Goal: Information Seeking & Learning: Learn about a topic

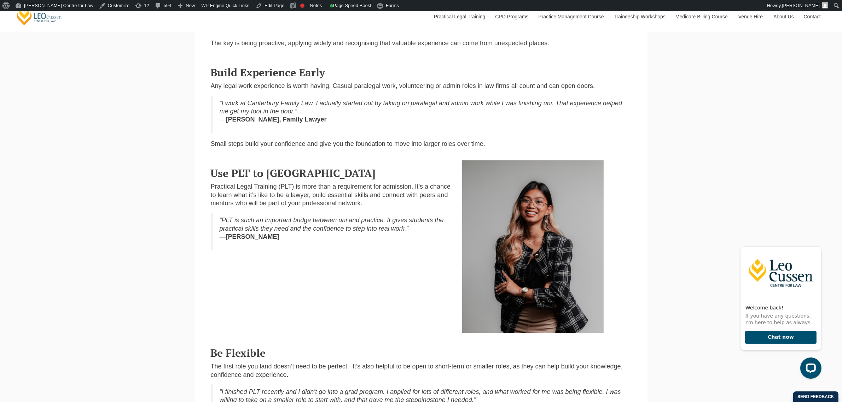
scroll to position [424, 0]
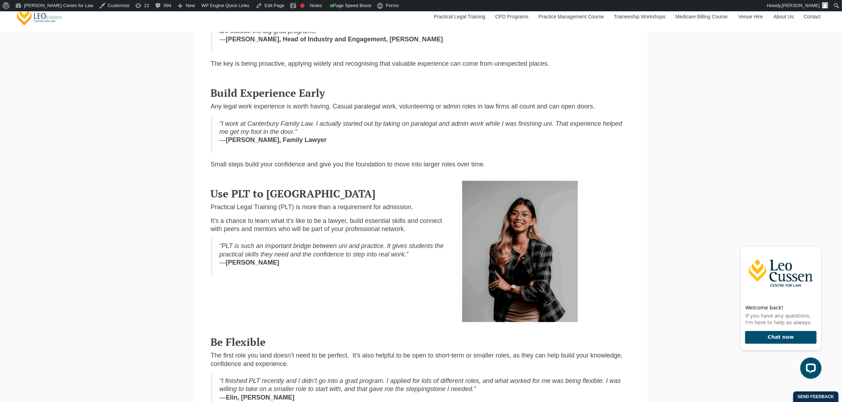
scroll to position [398, 0]
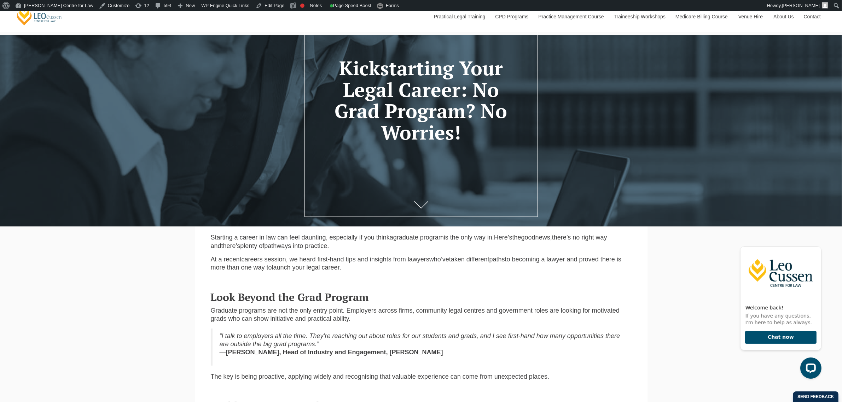
scroll to position [88, 0]
